Goal: Task Accomplishment & Management: Use online tool/utility

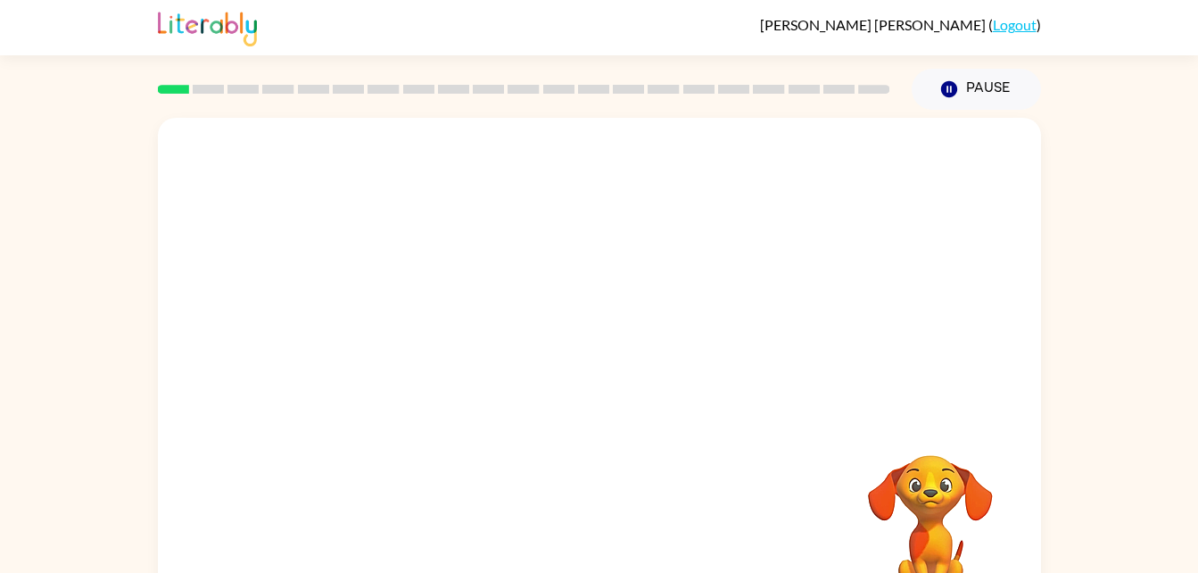
scroll to position [54, 0]
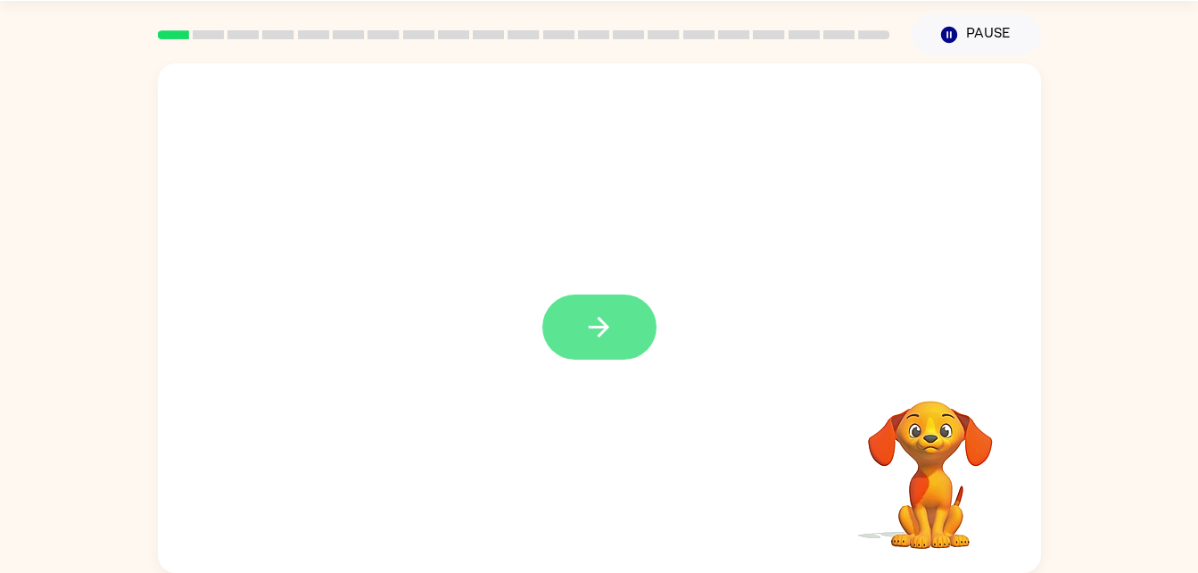
click at [643, 316] on button "button" at bounding box center [600, 326] width 114 height 65
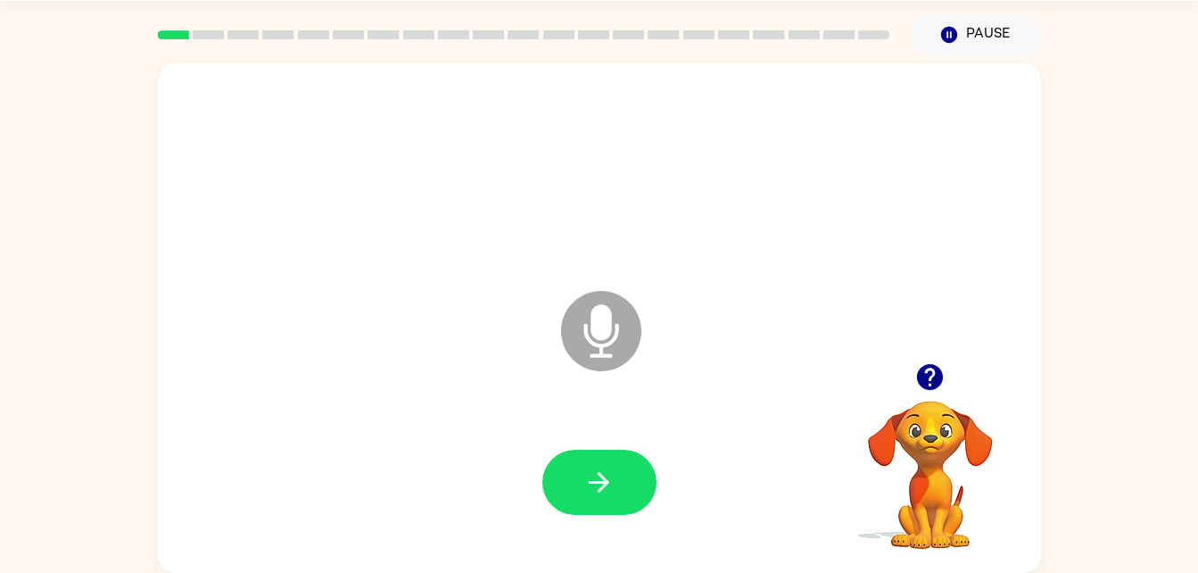
click at [605, 525] on div at bounding box center [600, 483] width 848 height 146
click at [600, 493] on icon "button" at bounding box center [599, 482] width 31 height 31
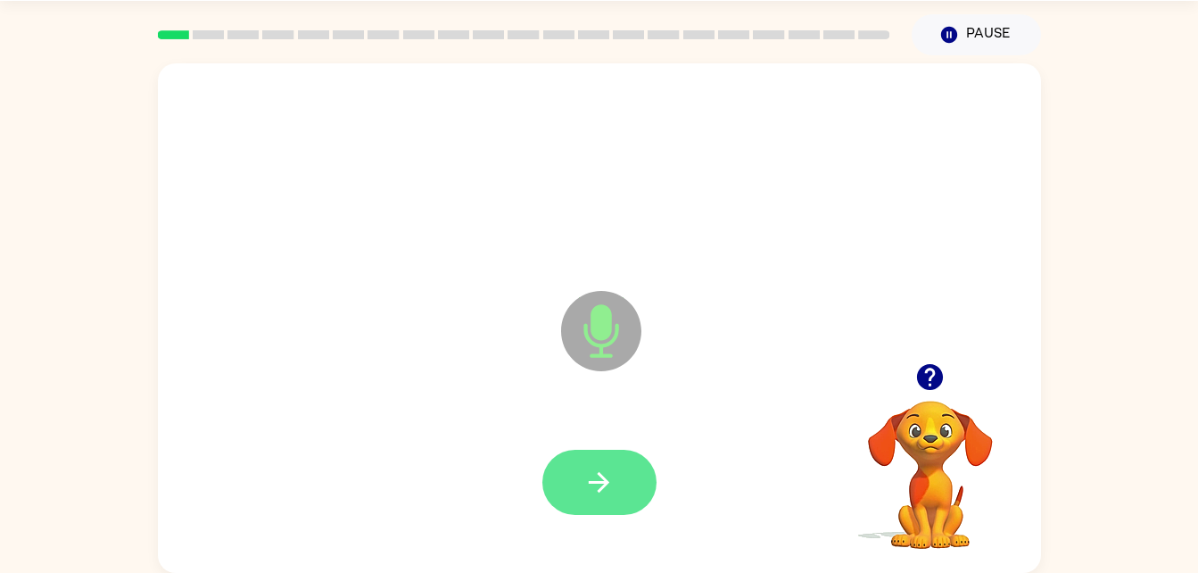
click at [578, 485] on button "button" at bounding box center [600, 482] width 114 height 65
click at [626, 487] on button "button" at bounding box center [600, 482] width 114 height 65
click at [626, 510] on button "button" at bounding box center [600, 482] width 114 height 65
click at [609, 477] on icon "button" at bounding box center [599, 482] width 31 height 31
click at [610, 493] on icon "button" at bounding box center [599, 482] width 31 height 31
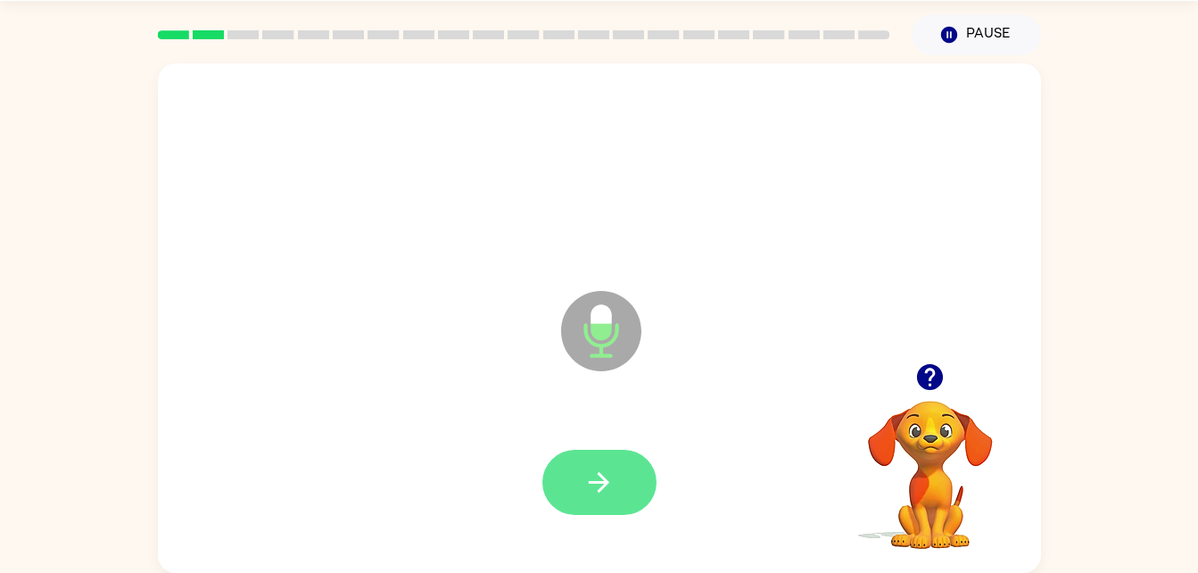
click at [602, 485] on icon "button" at bounding box center [599, 482] width 31 height 31
click at [618, 505] on button "button" at bounding box center [600, 482] width 114 height 65
click at [614, 493] on icon "button" at bounding box center [599, 482] width 31 height 31
click at [601, 480] on icon "button" at bounding box center [599, 482] width 31 height 31
click at [607, 452] on button "button" at bounding box center [600, 482] width 114 height 65
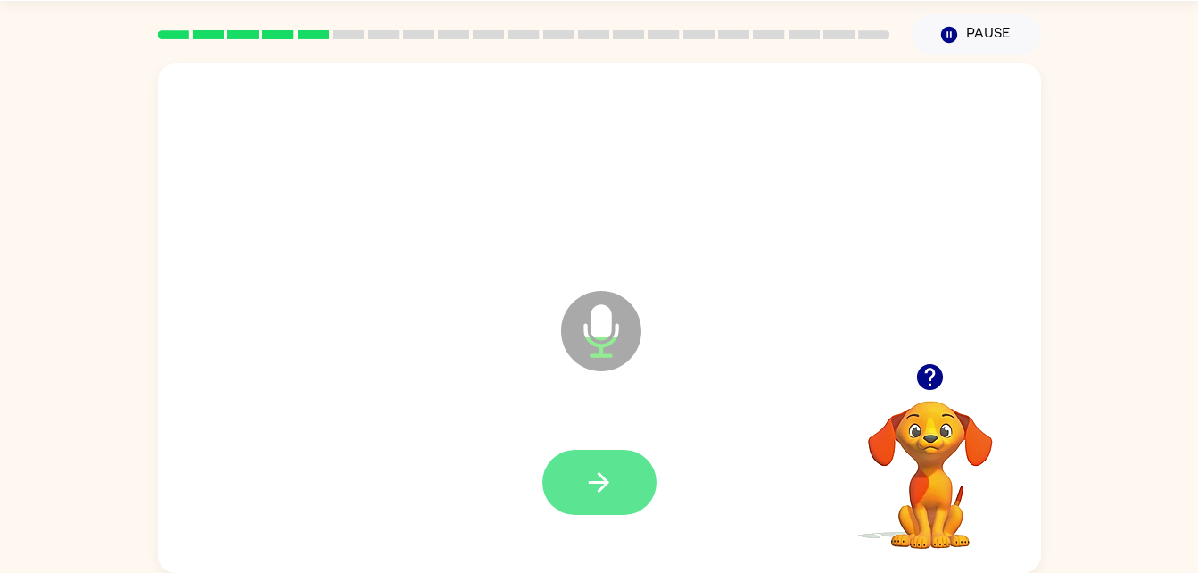
click at [624, 489] on button "button" at bounding box center [600, 482] width 114 height 65
click at [613, 504] on button "button" at bounding box center [600, 482] width 114 height 65
click at [616, 470] on button "button" at bounding box center [600, 482] width 114 height 65
click at [621, 484] on button "button" at bounding box center [600, 482] width 114 height 65
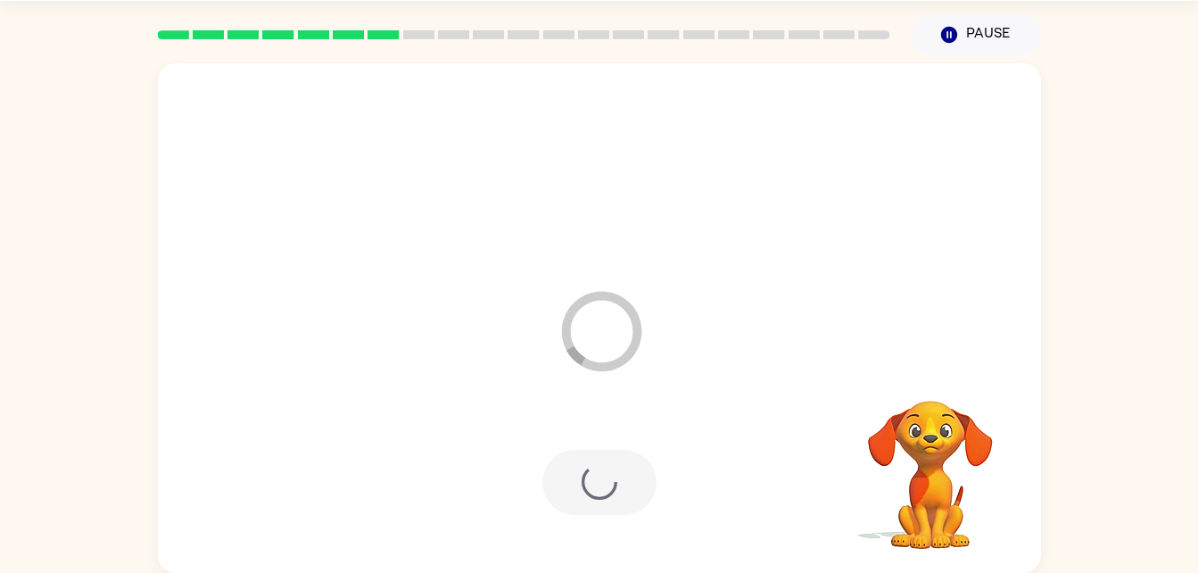
click at [1171, 537] on div "Loader Your response is being sent to our graders Your browser must support pla…" at bounding box center [599, 314] width 1198 height 518
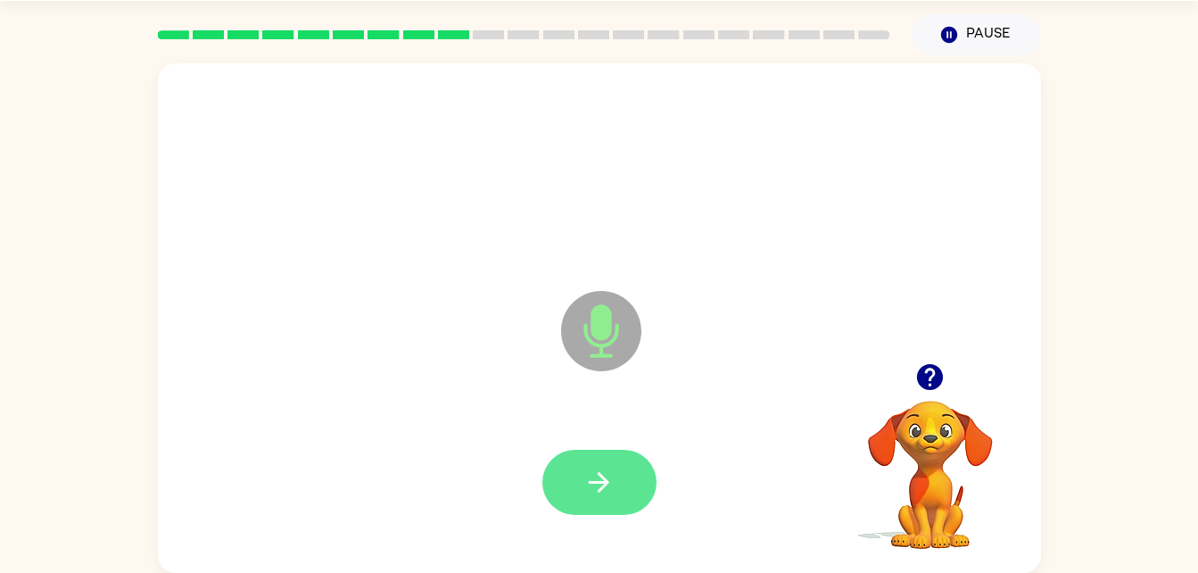
click at [580, 468] on button "button" at bounding box center [600, 482] width 114 height 65
click at [603, 465] on button "button" at bounding box center [600, 482] width 114 height 65
click at [643, 496] on button "button" at bounding box center [600, 482] width 114 height 65
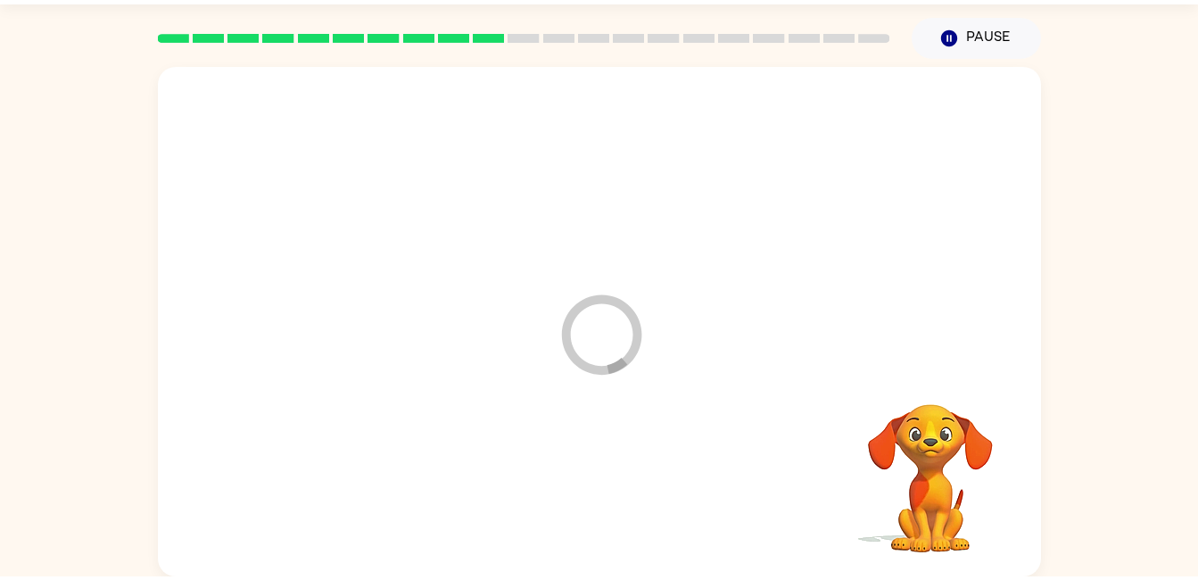
scroll to position [47, 0]
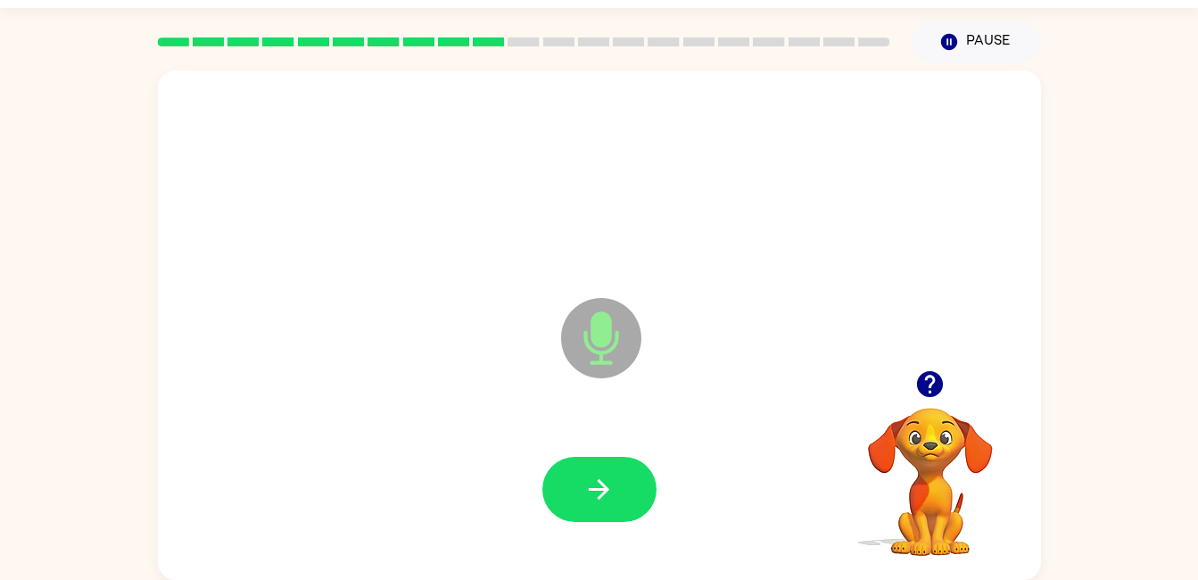
click at [609, 518] on button "button" at bounding box center [600, 489] width 114 height 65
click at [618, 475] on button "button" at bounding box center [600, 489] width 114 height 65
click at [576, 470] on button "button" at bounding box center [600, 489] width 114 height 65
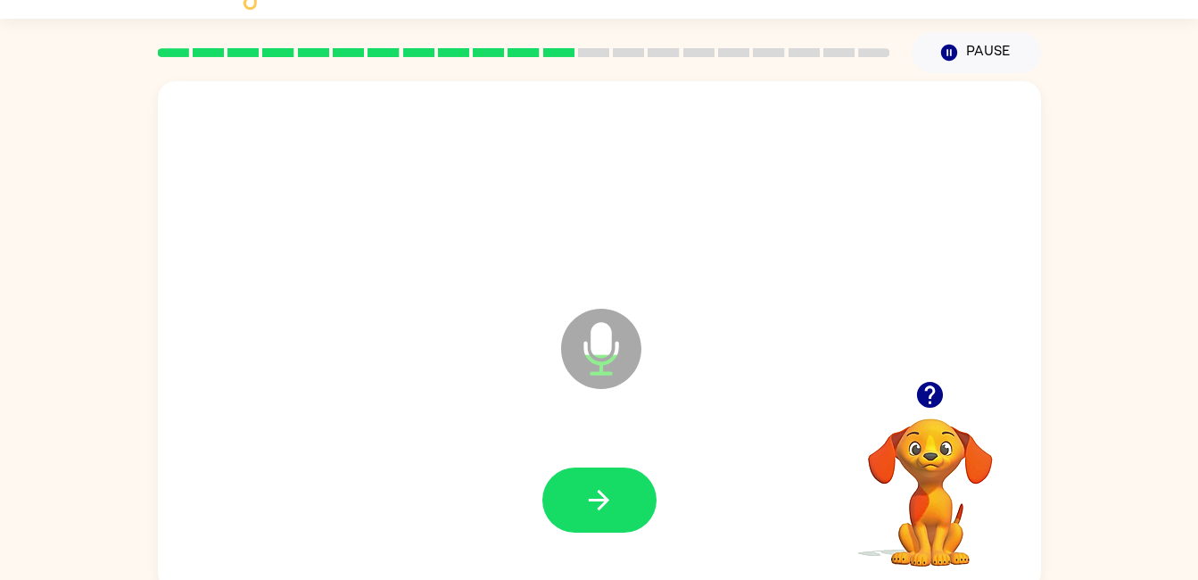
scroll to position [0, 0]
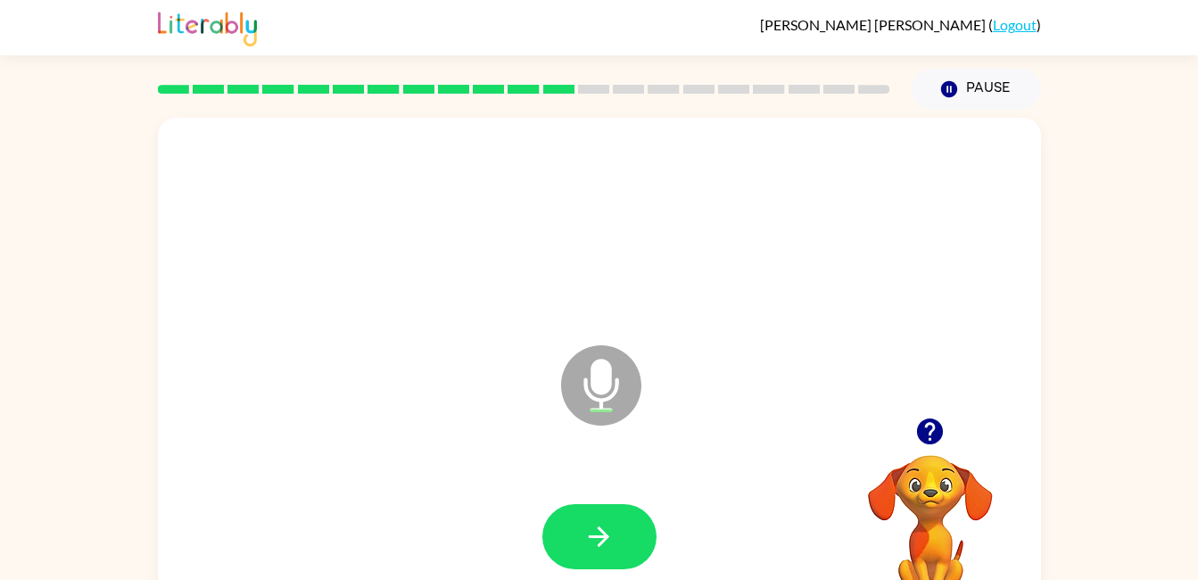
click at [648, 540] on button "button" at bounding box center [600, 536] width 114 height 65
click at [619, 507] on button "button" at bounding box center [600, 536] width 114 height 65
click at [591, 561] on button "button" at bounding box center [600, 536] width 114 height 65
click at [595, 541] on icon "button" at bounding box center [599, 536] width 31 height 31
click at [617, 547] on button "button" at bounding box center [600, 536] width 114 height 65
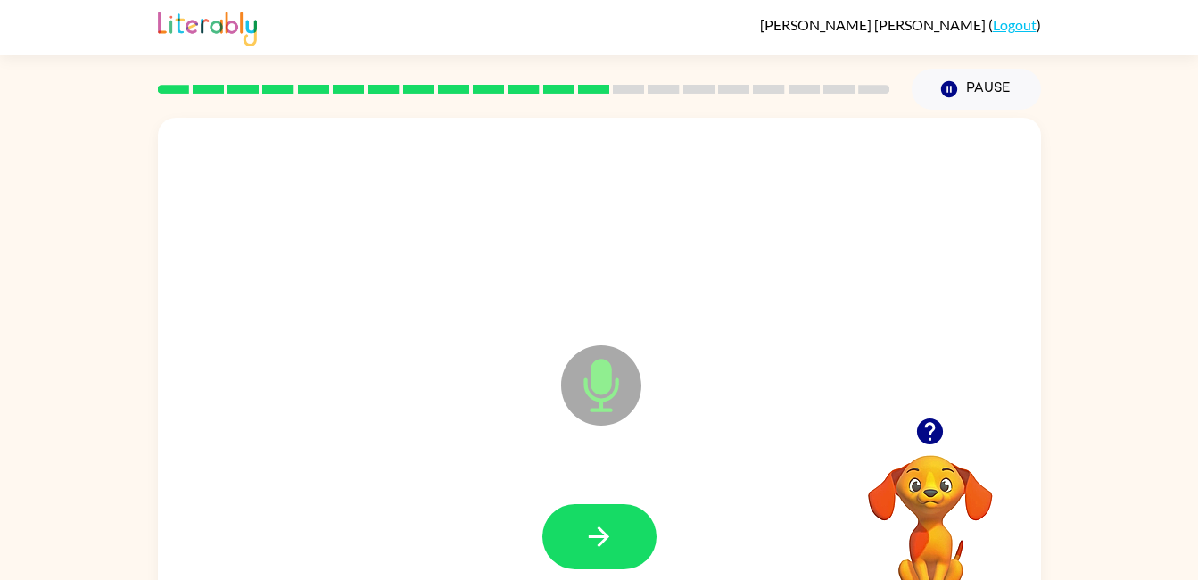
click at [606, 512] on button "button" at bounding box center [600, 536] width 114 height 65
click at [632, 566] on button "button" at bounding box center [600, 536] width 114 height 65
click at [626, 526] on button "button" at bounding box center [600, 536] width 114 height 65
click at [608, 543] on icon "button" at bounding box center [599, 536] width 31 height 31
click at [614, 550] on icon "button" at bounding box center [599, 536] width 31 height 31
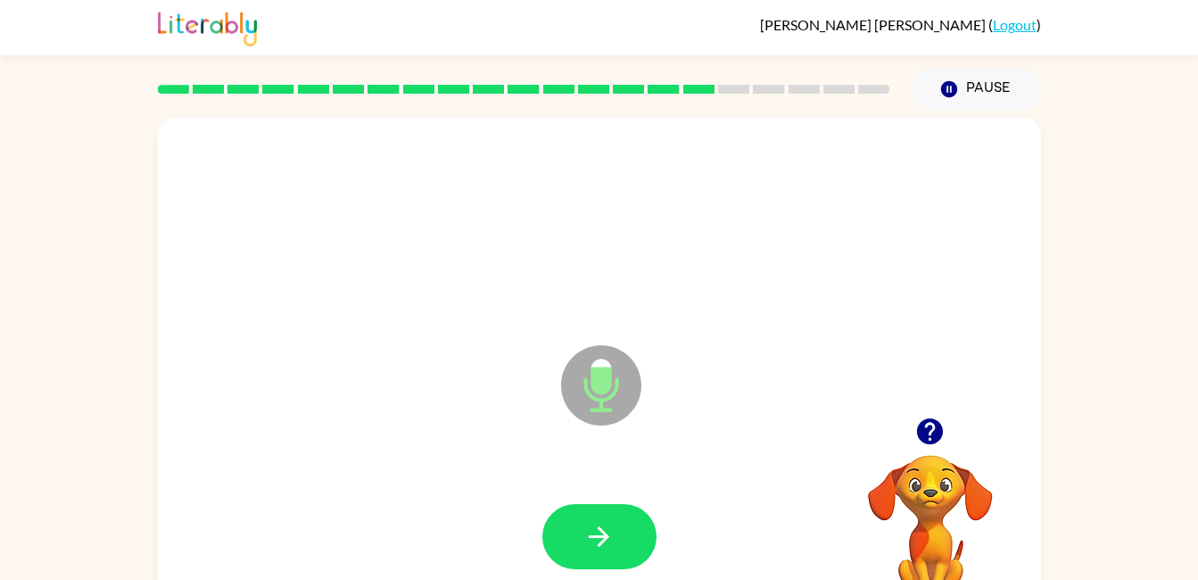
click at [587, 549] on icon "button" at bounding box center [599, 536] width 31 height 31
click at [598, 558] on button "button" at bounding box center [600, 536] width 114 height 65
click at [598, 560] on button "button" at bounding box center [600, 536] width 114 height 65
click at [583, 578] on div at bounding box center [600, 537] width 848 height 146
click at [620, 537] on button "button" at bounding box center [600, 536] width 114 height 65
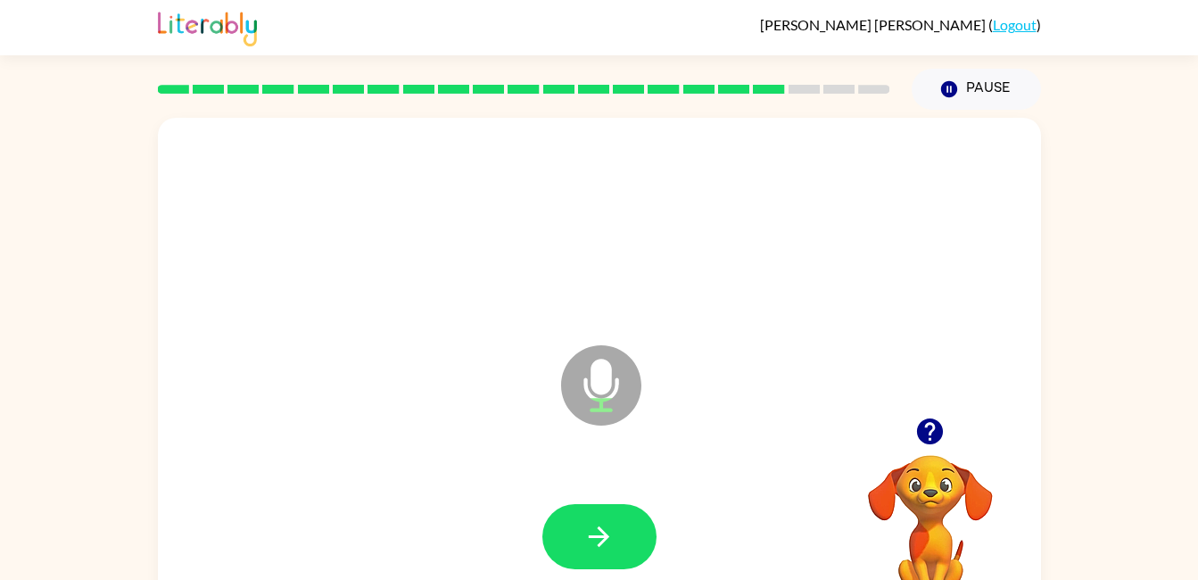
click at [636, 547] on button "button" at bounding box center [600, 536] width 114 height 65
click at [610, 526] on icon "button" at bounding box center [599, 536] width 31 height 31
click at [608, 524] on icon "button" at bounding box center [599, 536] width 31 height 31
click at [554, 522] on button "button" at bounding box center [600, 536] width 114 height 65
click at [560, 518] on button "button" at bounding box center [600, 536] width 114 height 65
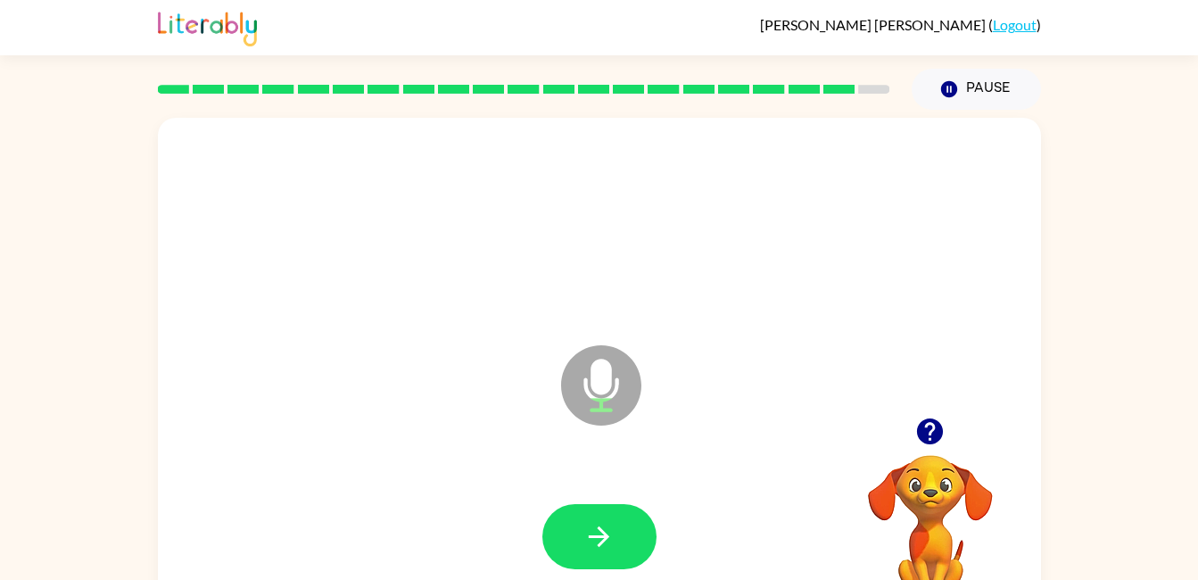
click at [586, 513] on button "button" at bounding box center [600, 536] width 114 height 65
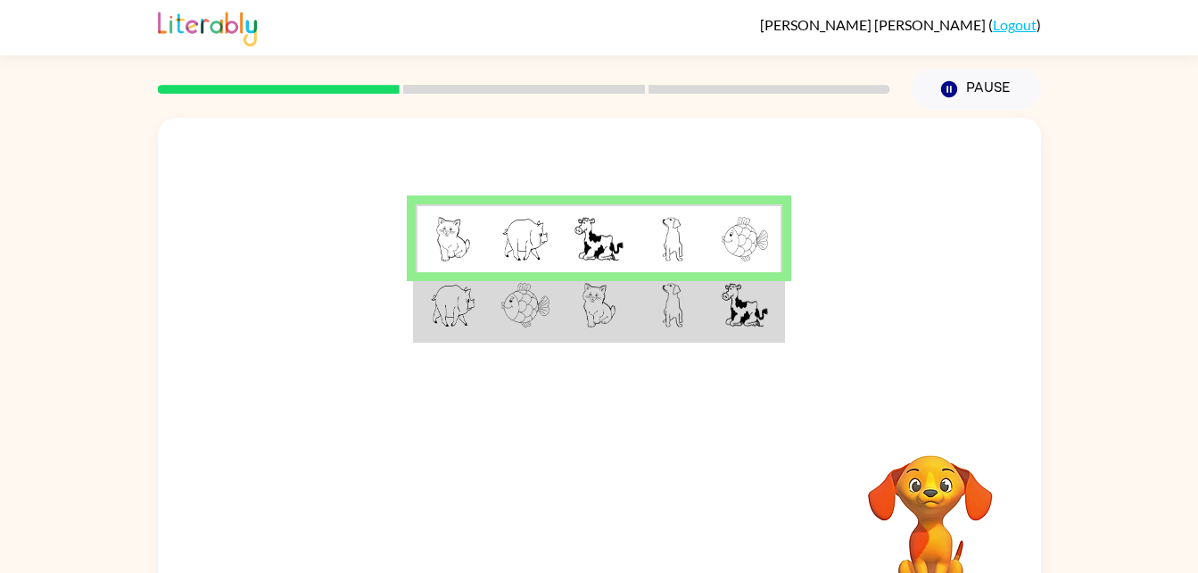
click at [966, 63] on div "Pause Pause" at bounding box center [976, 89] width 151 height 62
click at [1066, 226] on div "Your browser must support playing .mp4 files to use Literably. Please try using…" at bounding box center [599, 369] width 1198 height 518
click at [892, 189] on div at bounding box center [599, 268] width 883 height 300
drag, startPoint x: 892, startPoint y: 189, endPoint x: 934, endPoint y: 160, distance: 52.0
click at [934, 160] on div at bounding box center [599, 268] width 883 height 300
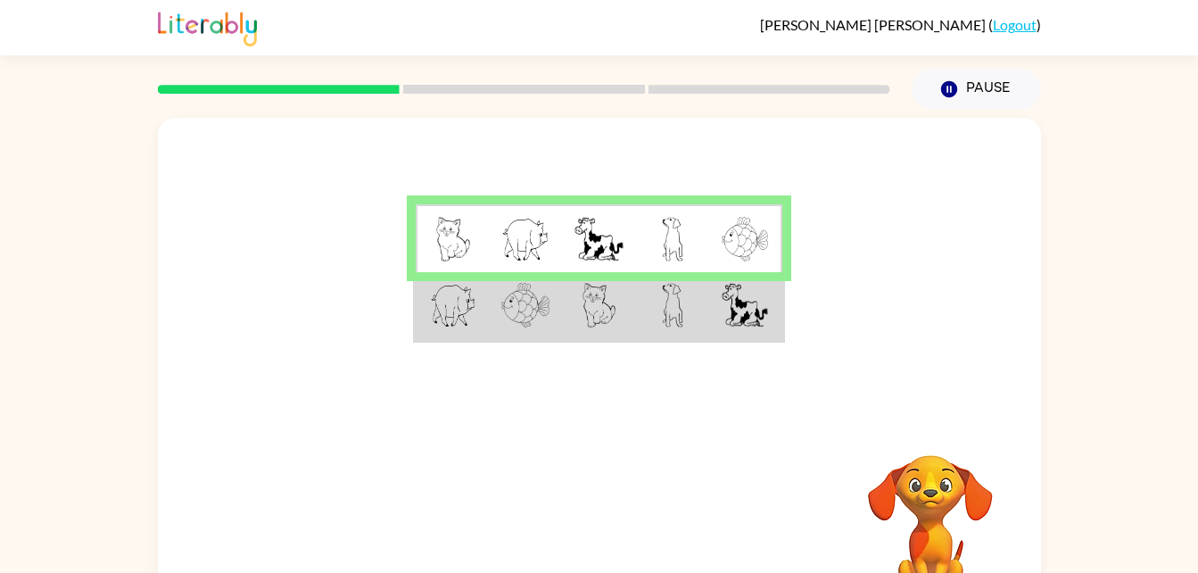
click at [758, 294] on img at bounding box center [745, 305] width 46 height 45
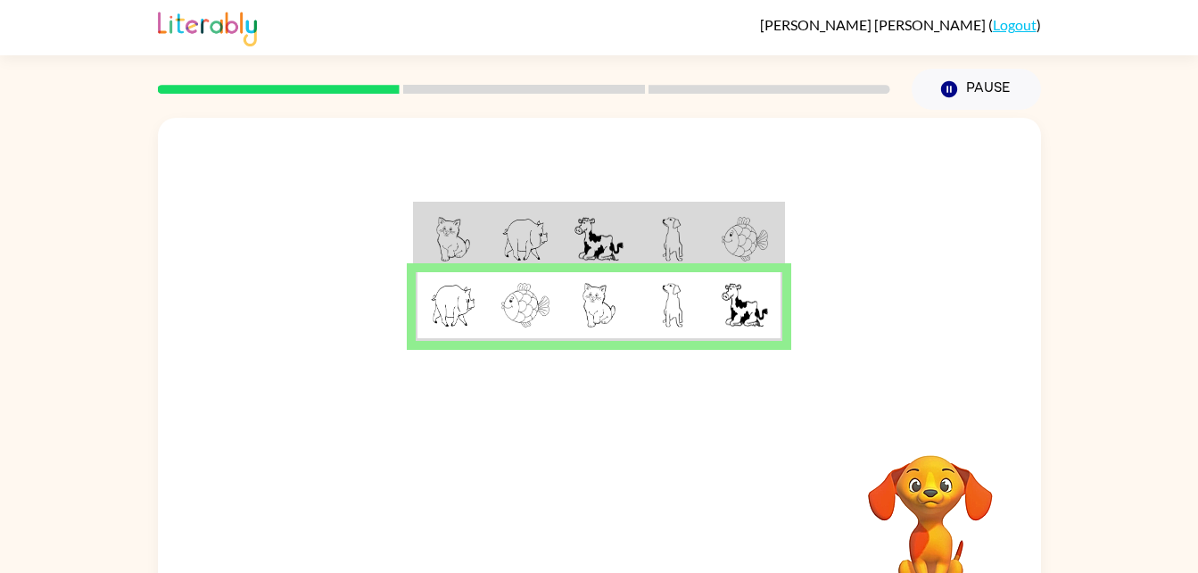
click at [870, 219] on div at bounding box center [599, 268] width 883 height 300
click at [814, 308] on div at bounding box center [599, 268] width 883 height 300
click at [704, 288] on td at bounding box center [672, 306] width 73 height 69
click at [603, 494] on button "button" at bounding box center [600, 526] width 114 height 65
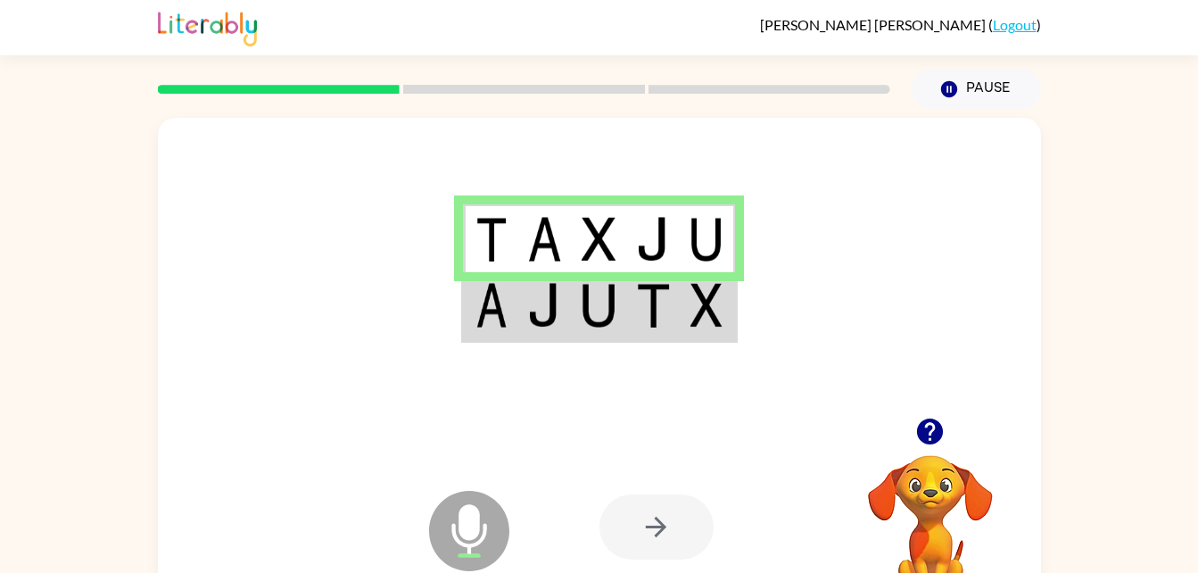
click at [469, 511] on icon "Microphone The Microphone is here when it is your turn to talk" at bounding box center [559, 553] width 268 height 134
click at [610, 262] on td at bounding box center [599, 238] width 54 height 69
click at [651, 314] on img at bounding box center [653, 305] width 34 height 45
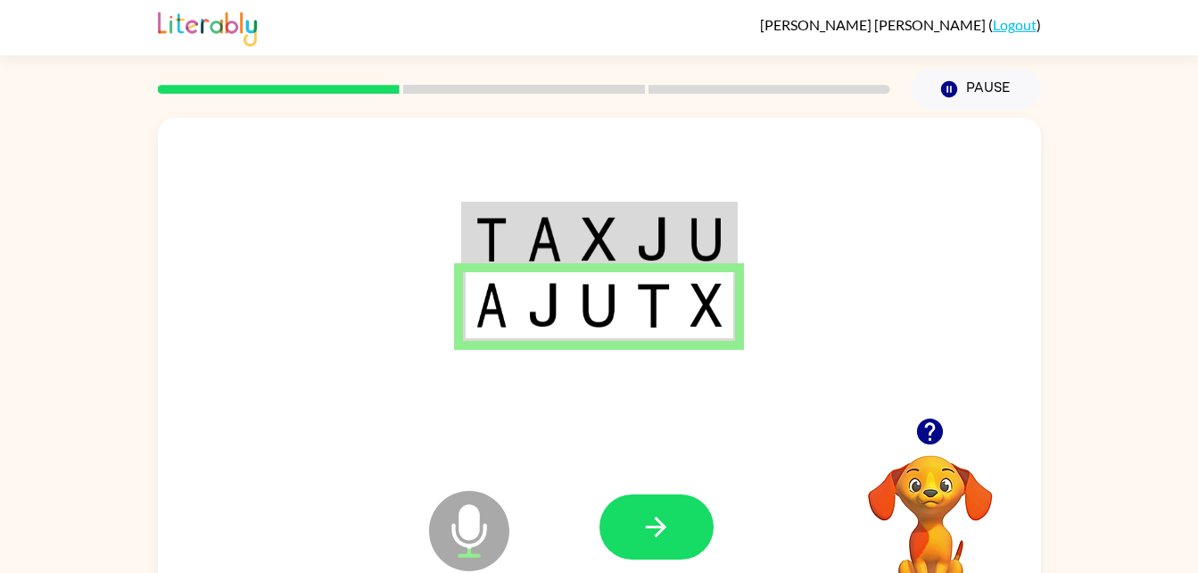
click at [638, 439] on div at bounding box center [731, 527] width 263 height 201
click at [641, 498] on button "button" at bounding box center [657, 526] width 114 height 65
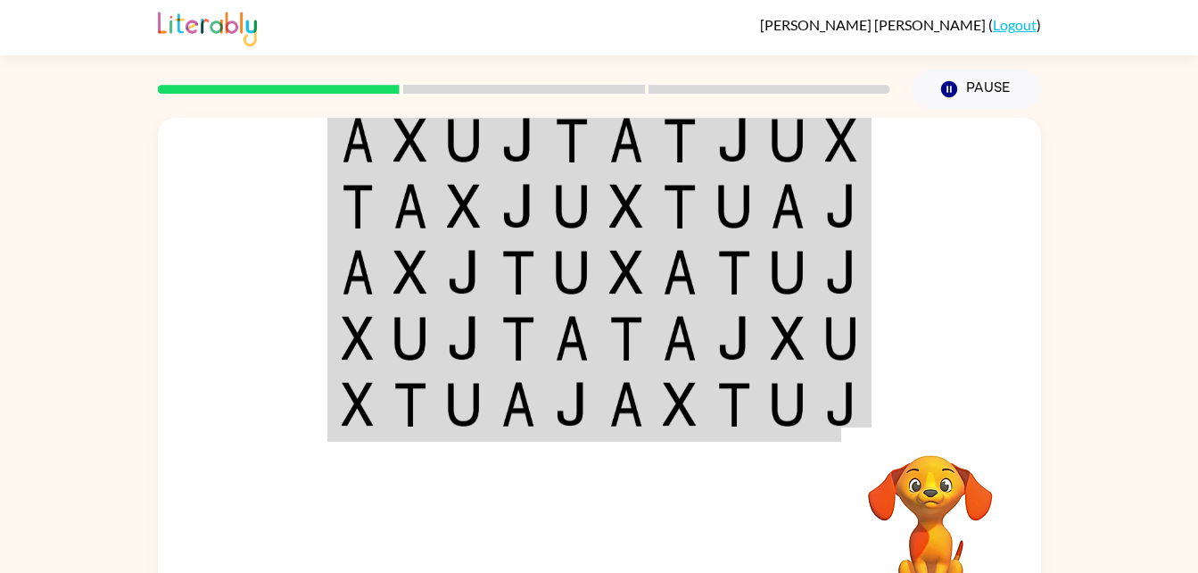
click at [749, 138] on img at bounding box center [734, 140] width 34 height 45
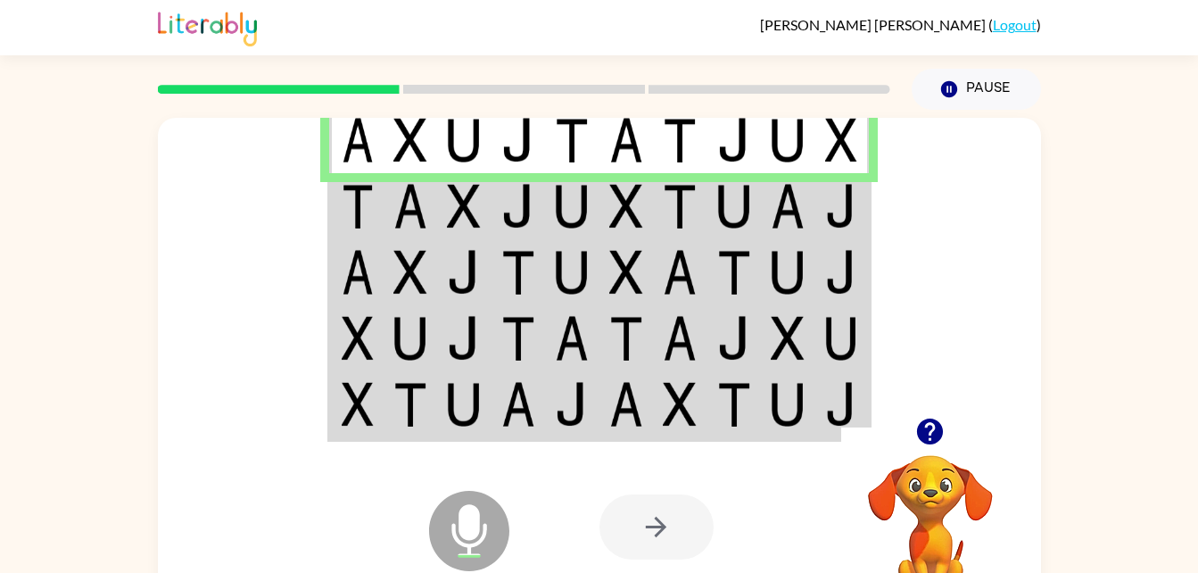
drag, startPoint x: 751, startPoint y: 138, endPoint x: 1062, endPoint y: 129, distance: 311.6
click at [1062, 129] on div "Microphone The Microphone is here when it is your turn to talk Your browser mus…" at bounding box center [599, 369] width 1198 height 518
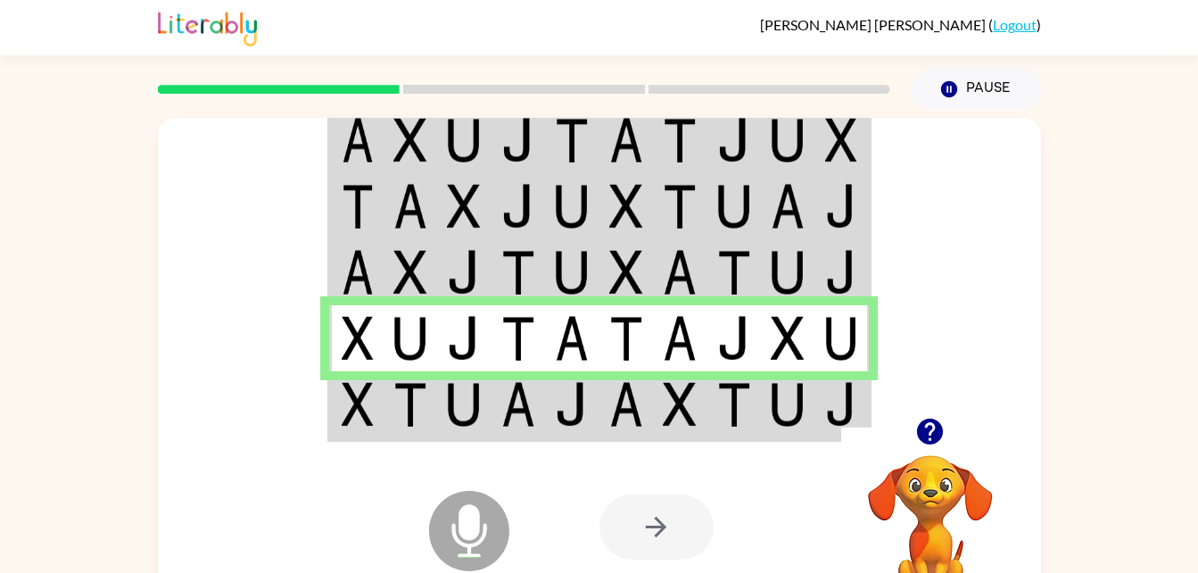
drag, startPoint x: 671, startPoint y: 372, endPoint x: 537, endPoint y: 164, distance: 247.3
click at [537, 164] on td at bounding box center [519, 139] width 54 height 69
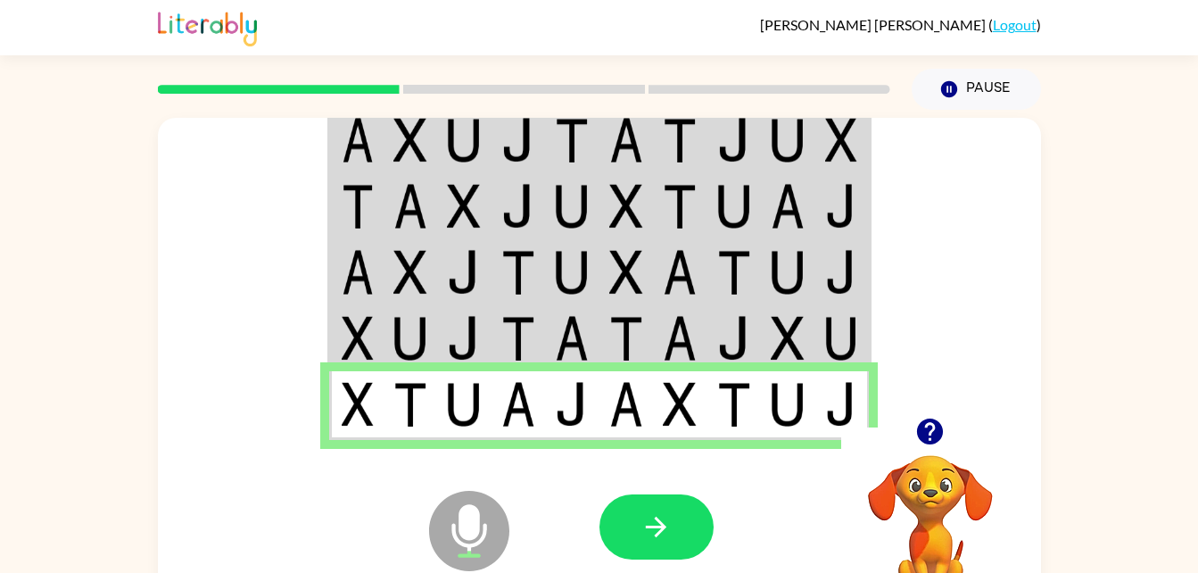
click at [537, 164] on td at bounding box center [519, 139] width 54 height 69
click at [675, 540] on button "button" at bounding box center [657, 526] width 114 height 65
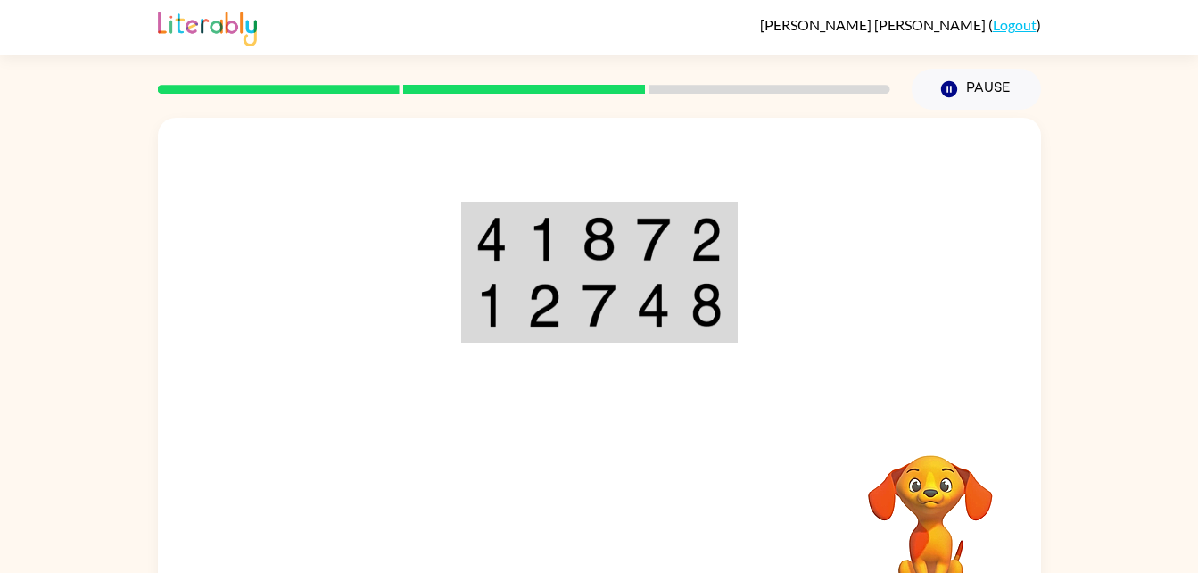
click at [706, 220] on img at bounding box center [707, 239] width 32 height 45
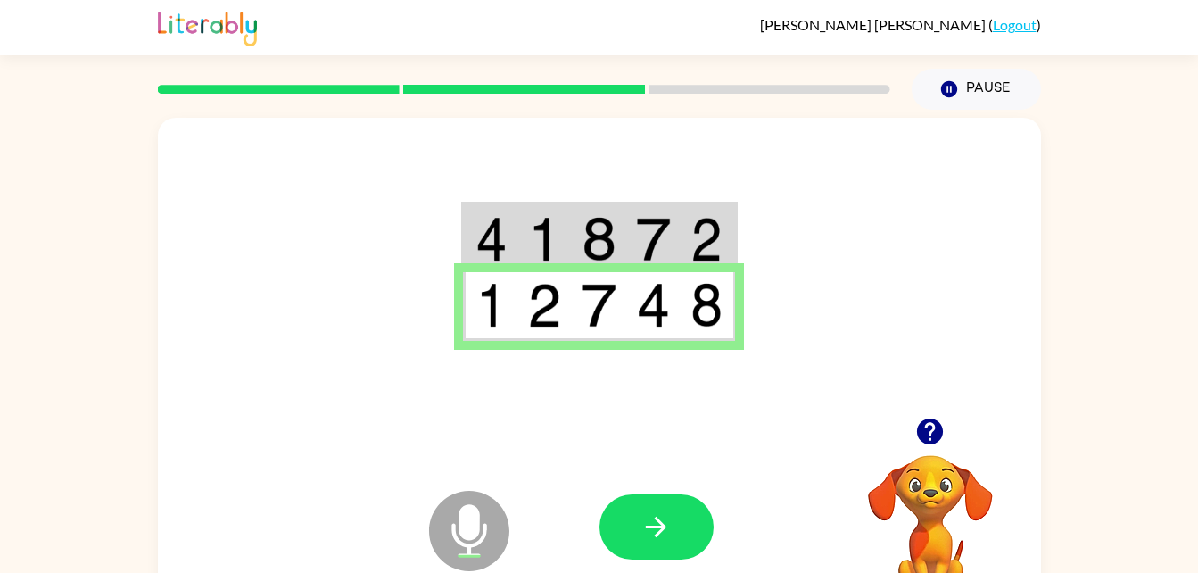
click at [706, 220] on img at bounding box center [707, 239] width 32 height 45
click at [700, 502] on button "button" at bounding box center [657, 526] width 114 height 65
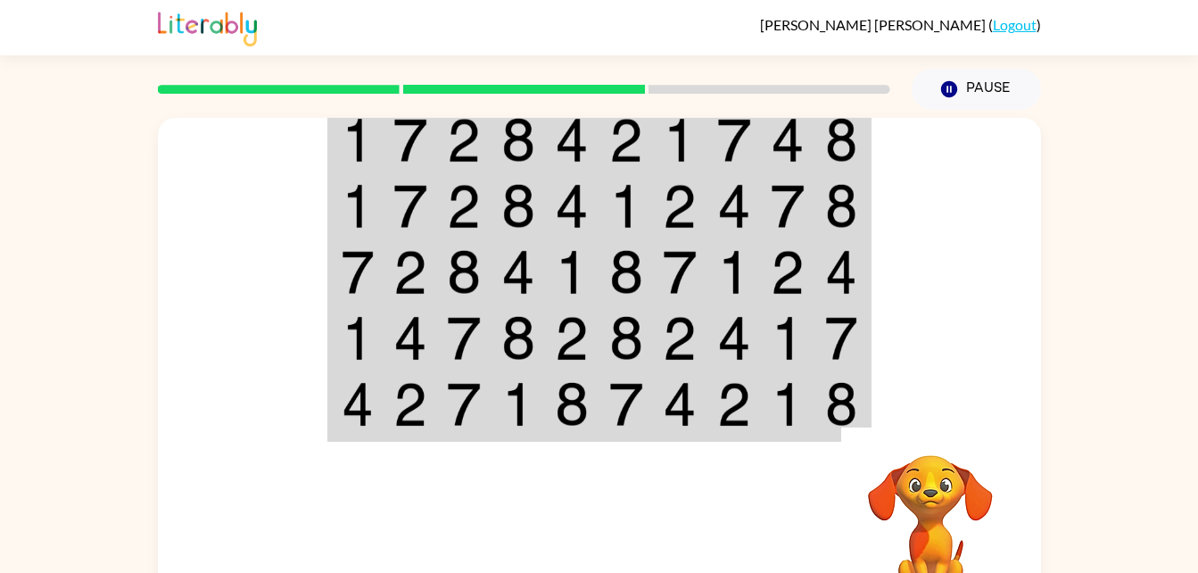
click at [914, 147] on div at bounding box center [599, 268] width 883 height 300
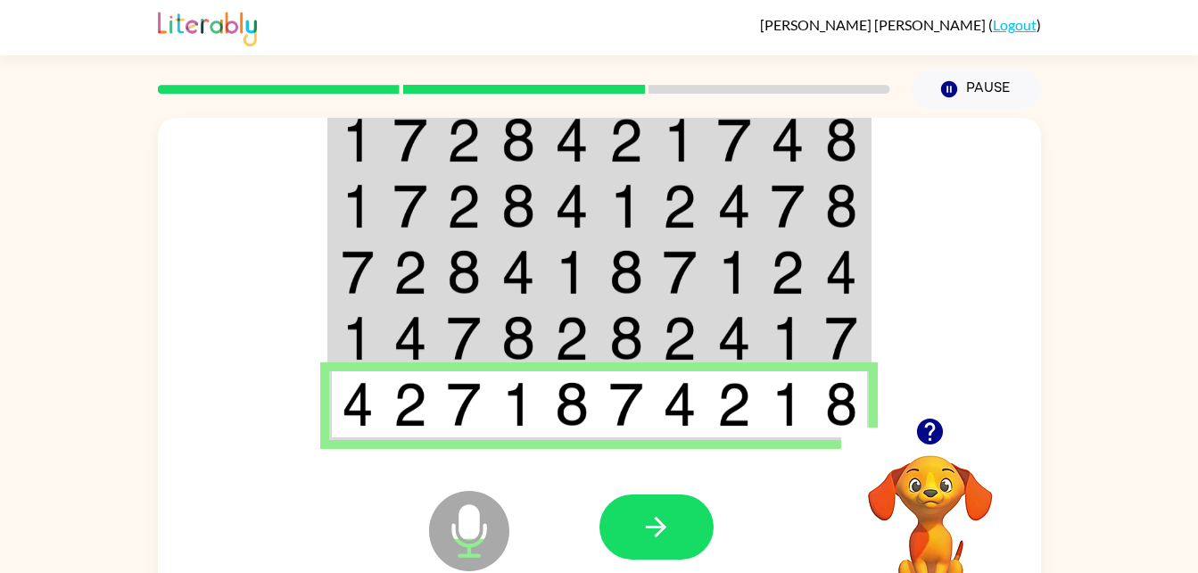
click at [723, 488] on div at bounding box center [731, 527] width 263 height 201
click at [663, 546] on button "button" at bounding box center [657, 526] width 114 height 65
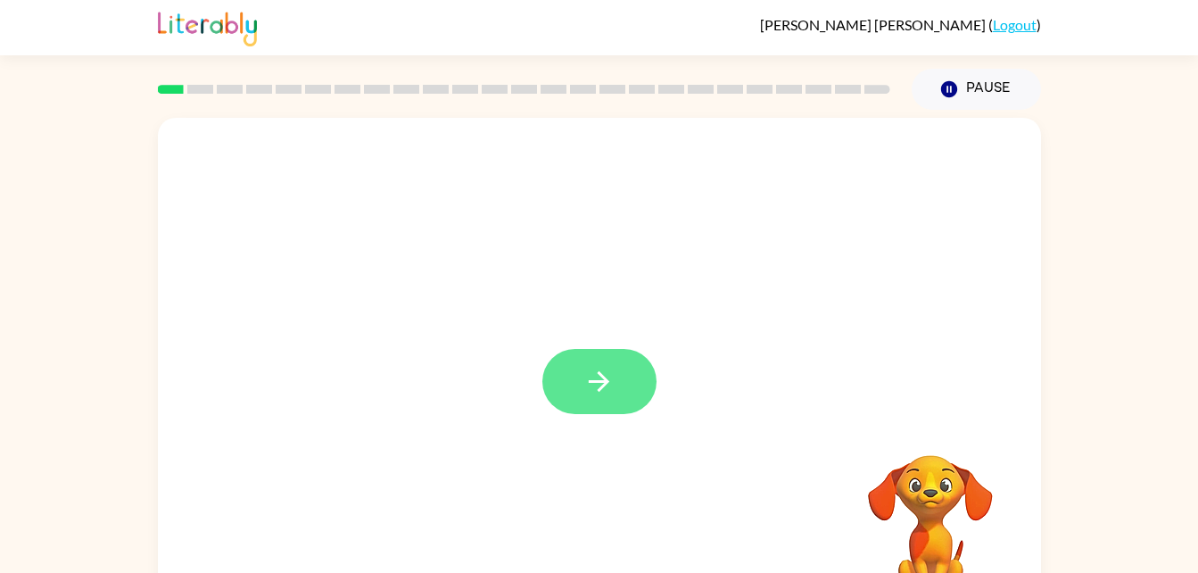
click at [605, 383] on icon "button" at bounding box center [599, 381] width 21 height 21
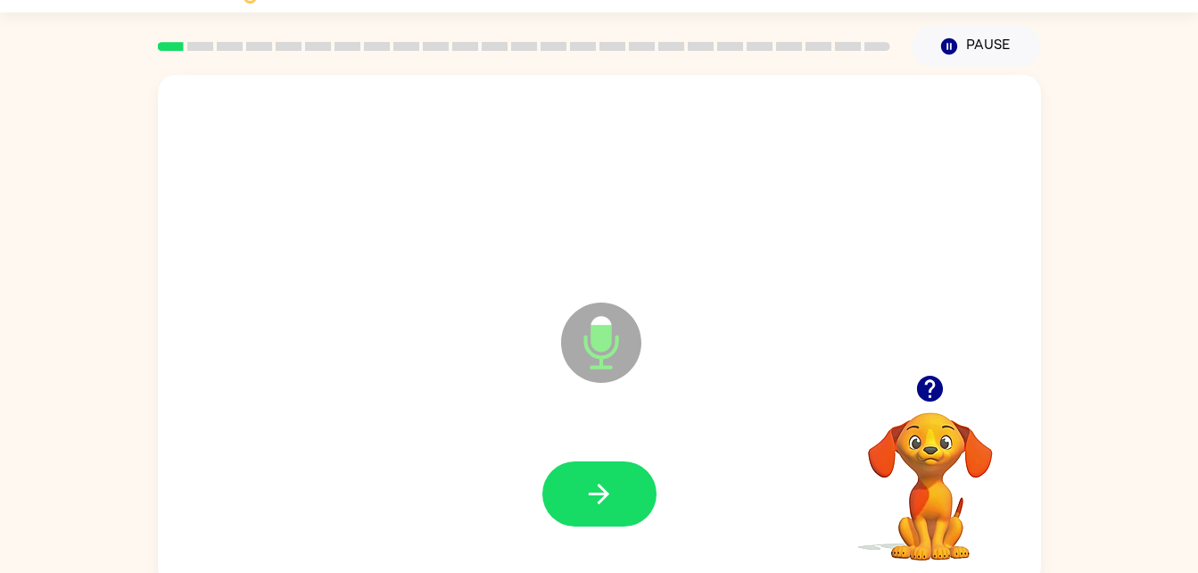
scroll to position [54, 0]
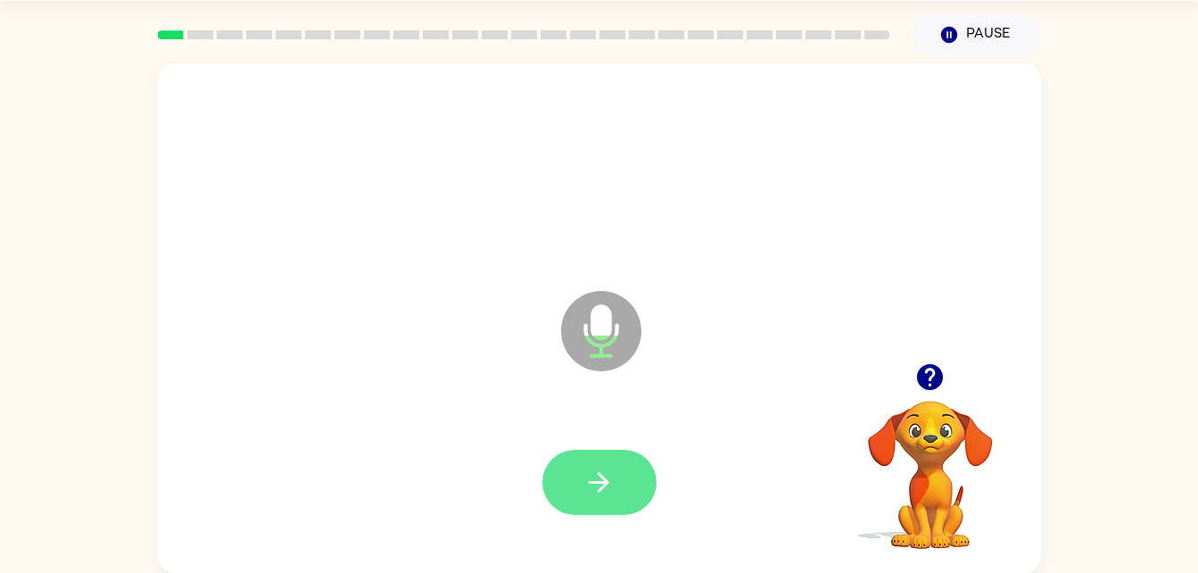
click at [624, 466] on button "button" at bounding box center [600, 482] width 114 height 65
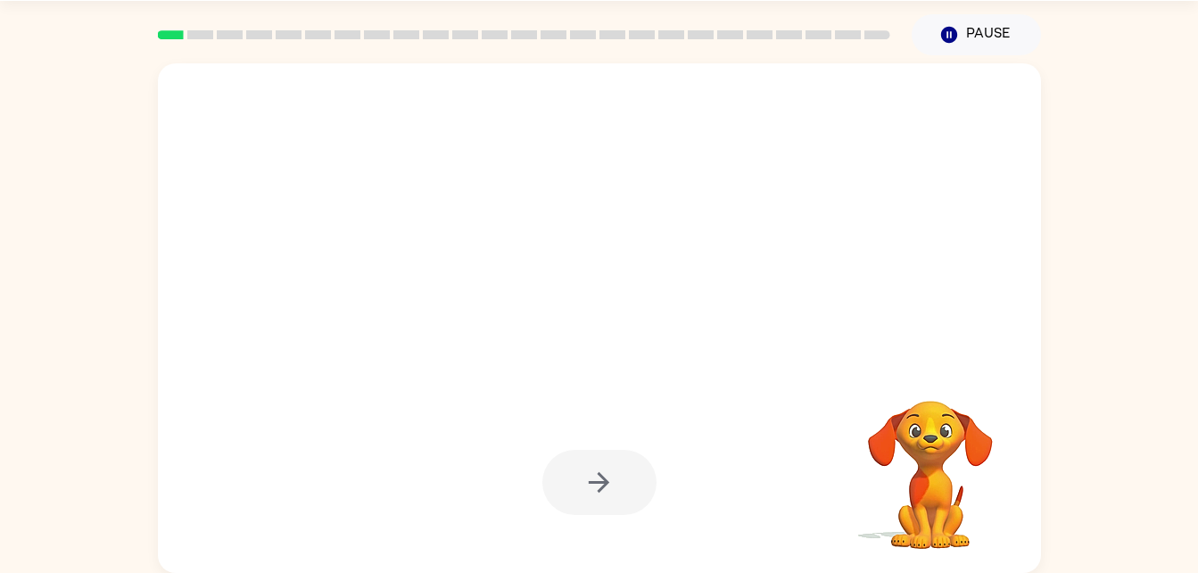
click at [560, 513] on div at bounding box center [600, 482] width 114 height 65
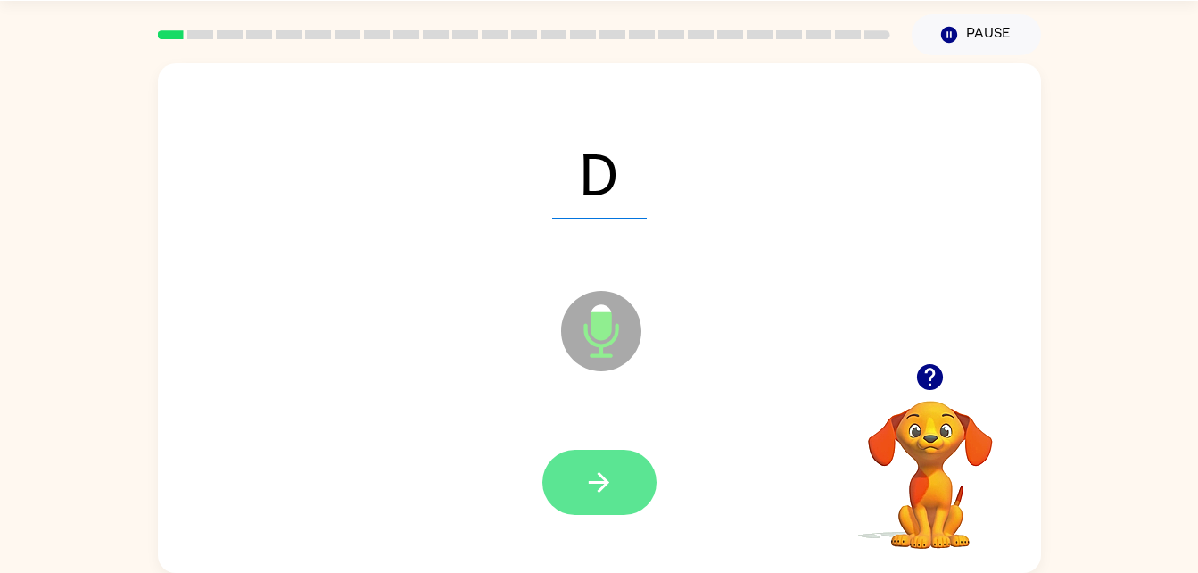
click at [582, 493] on button "button" at bounding box center [600, 482] width 114 height 65
click at [592, 512] on button "button" at bounding box center [600, 482] width 114 height 65
